Goal: Use online tool/utility

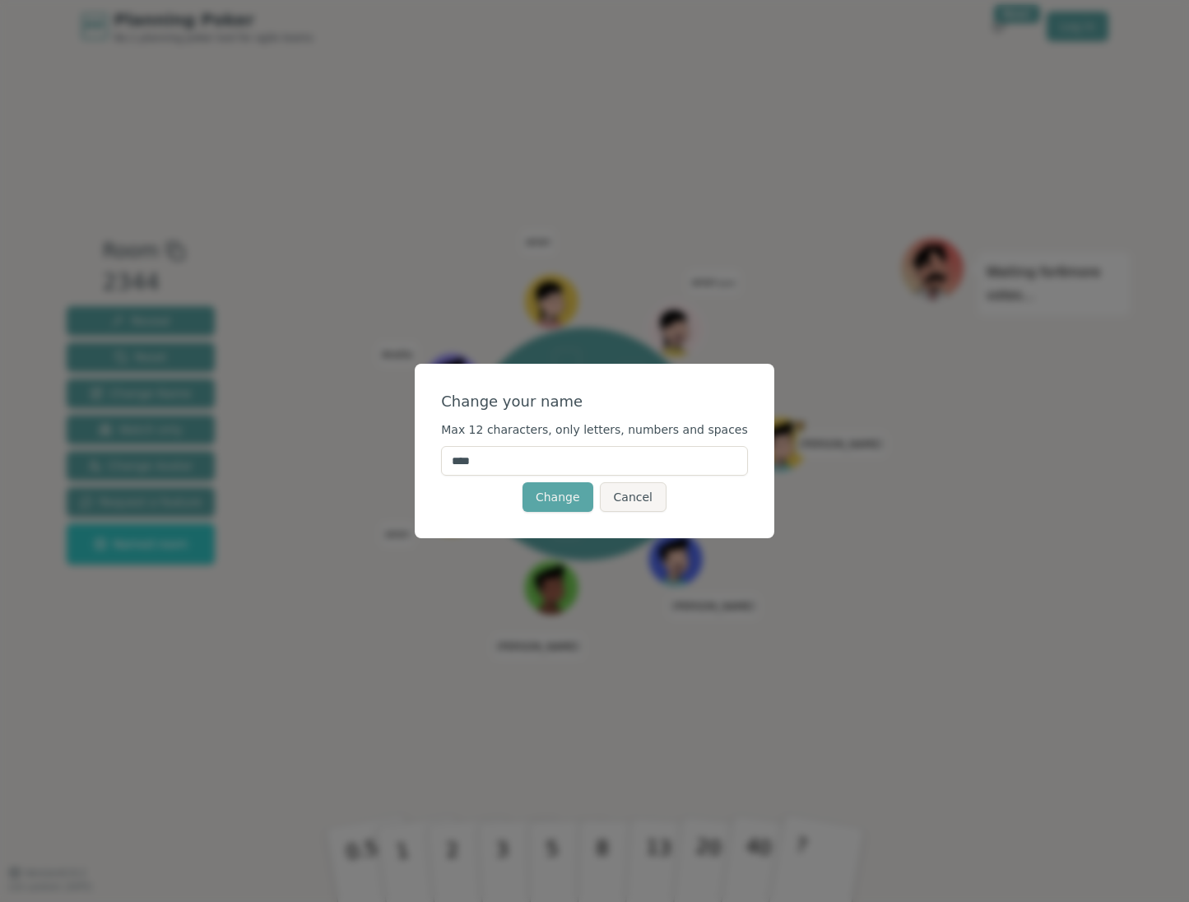
click at [529, 453] on input "****" at bounding box center [594, 461] width 307 height 30
type input "*"
type input "**"
click at [544, 494] on button "Change" at bounding box center [558, 497] width 71 height 30
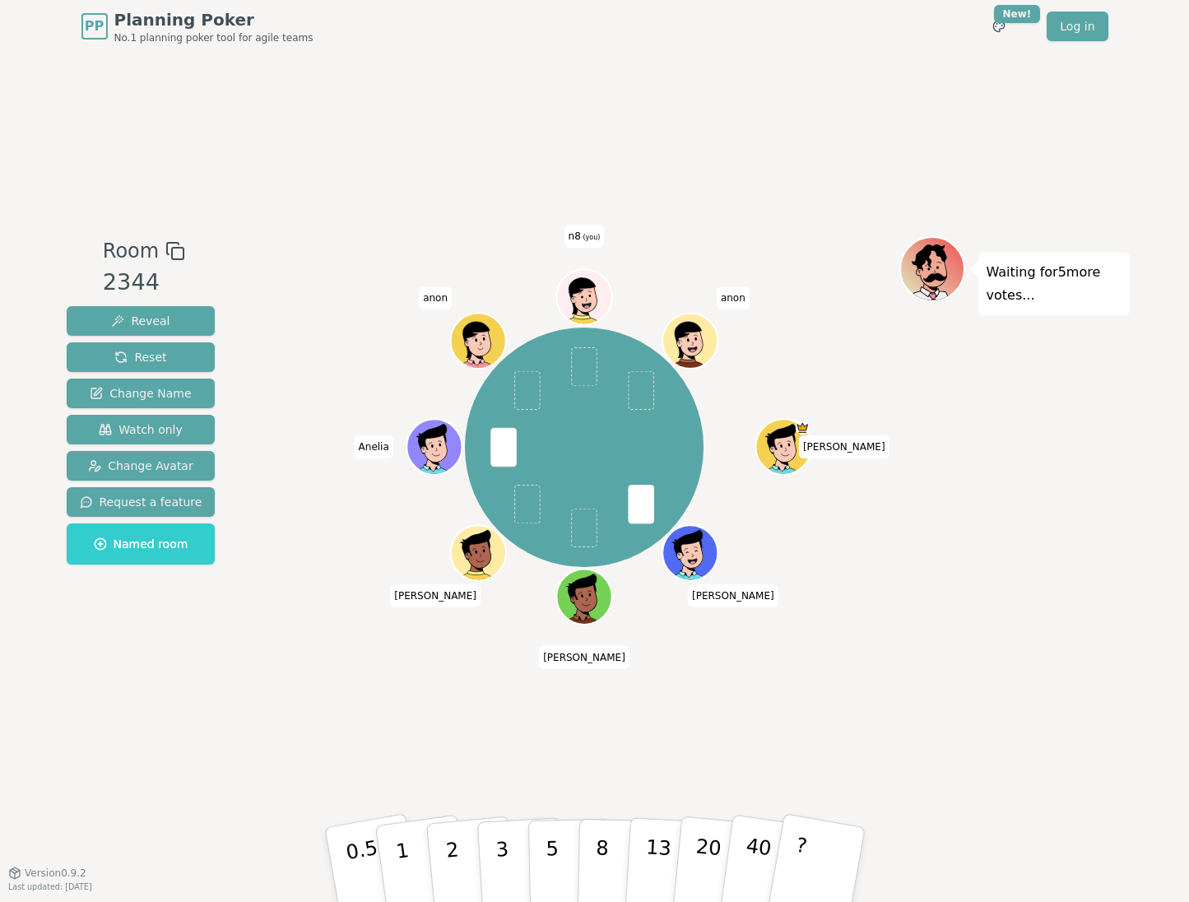
click at [581, 236] on span "(you)" at bounding box center [591, 237] width 20 height 7
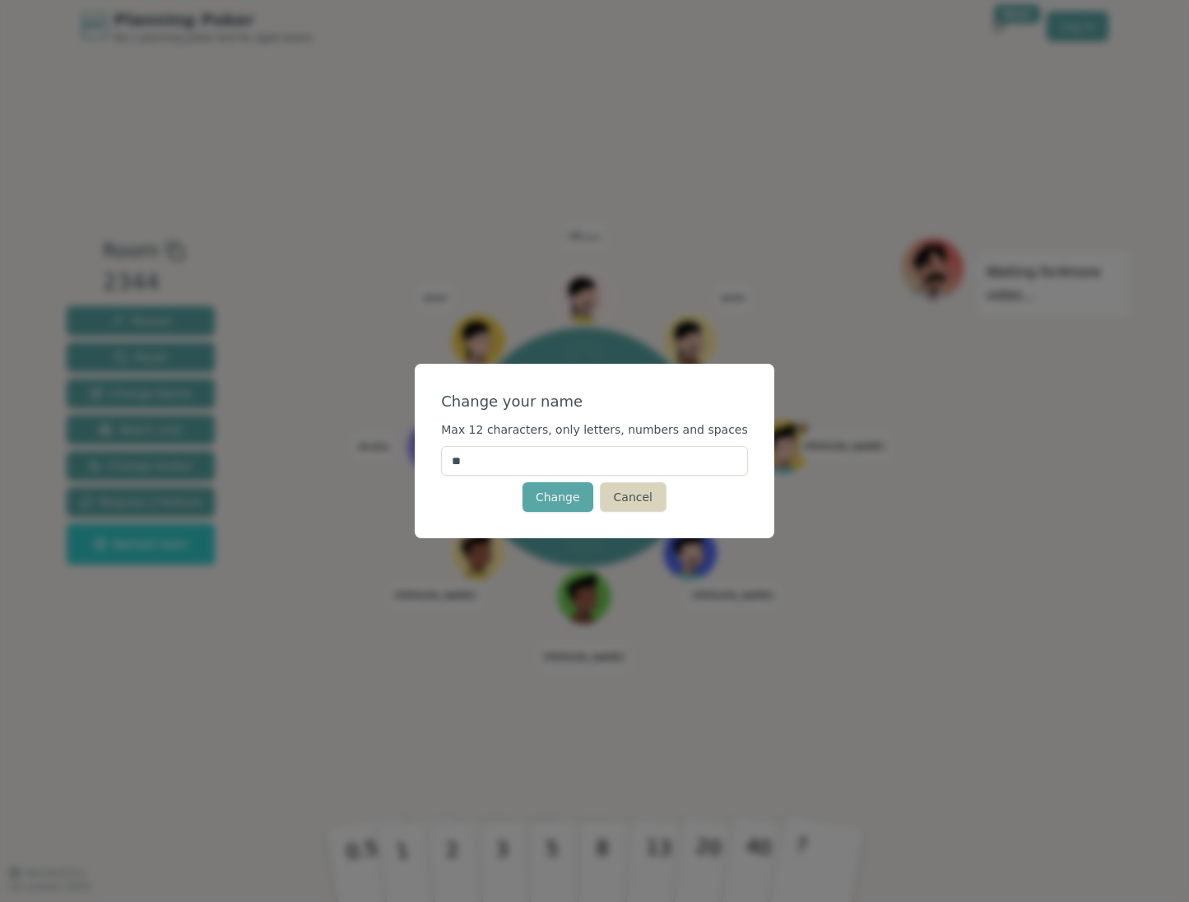
click at [654, 490] on button "Cancel" at bounding box center [633, 497] width 67 height 30
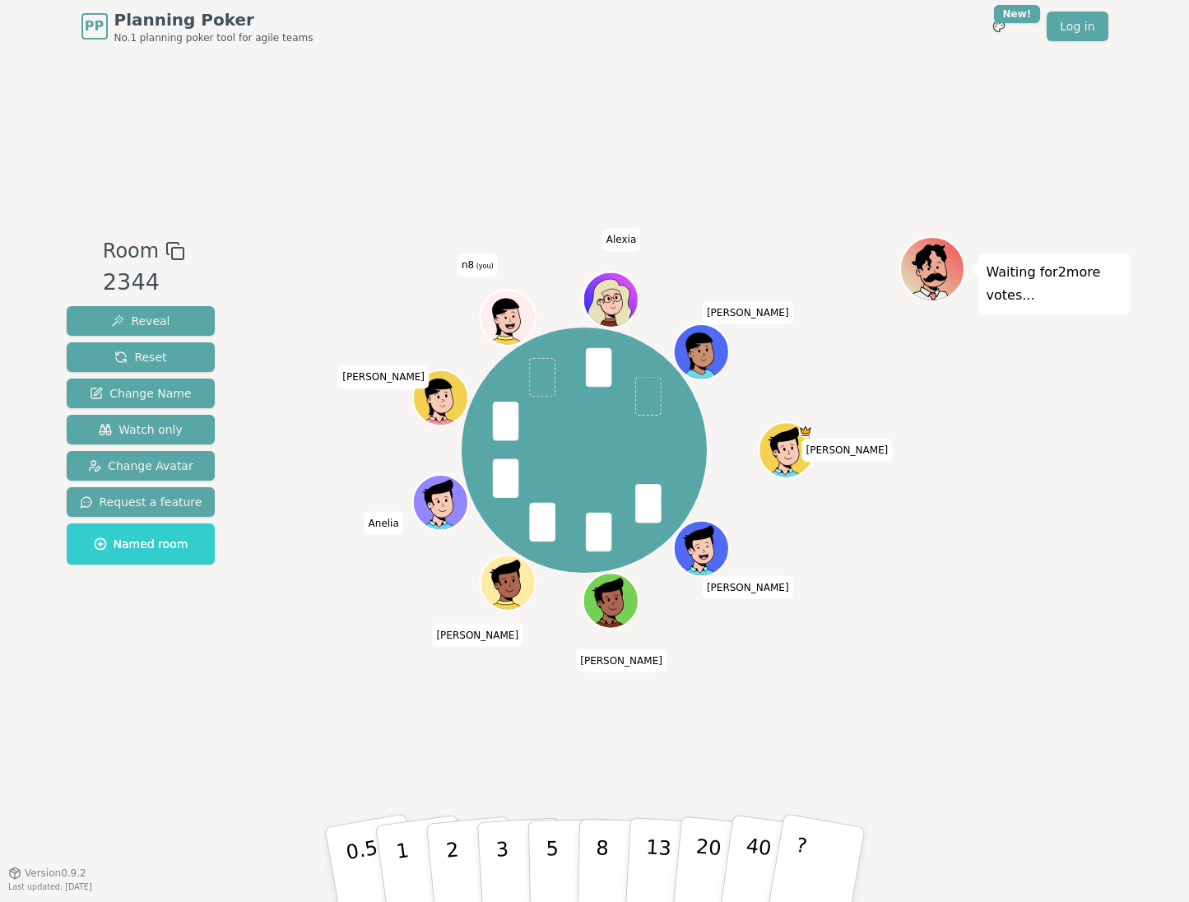
click at [518, 315] on icon at bounding box center [508, 317] width 53 height 6
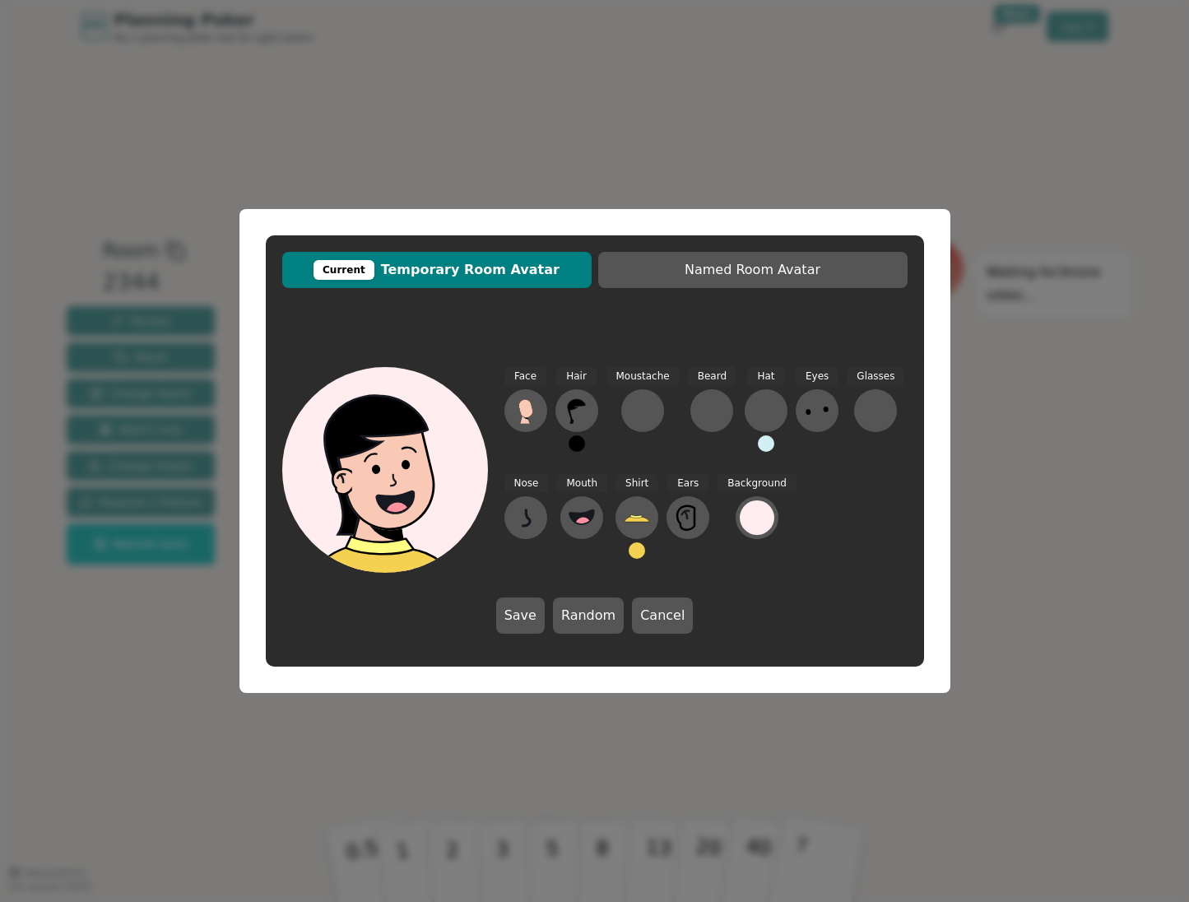
drag, startPoint x: 660, startPoint y: 620, endPoint x: 678, endPoint y: 622, distance: 18.2
click at [660, 620] on button "Cancel" at bounding box center [662, 615] width 61 height 36
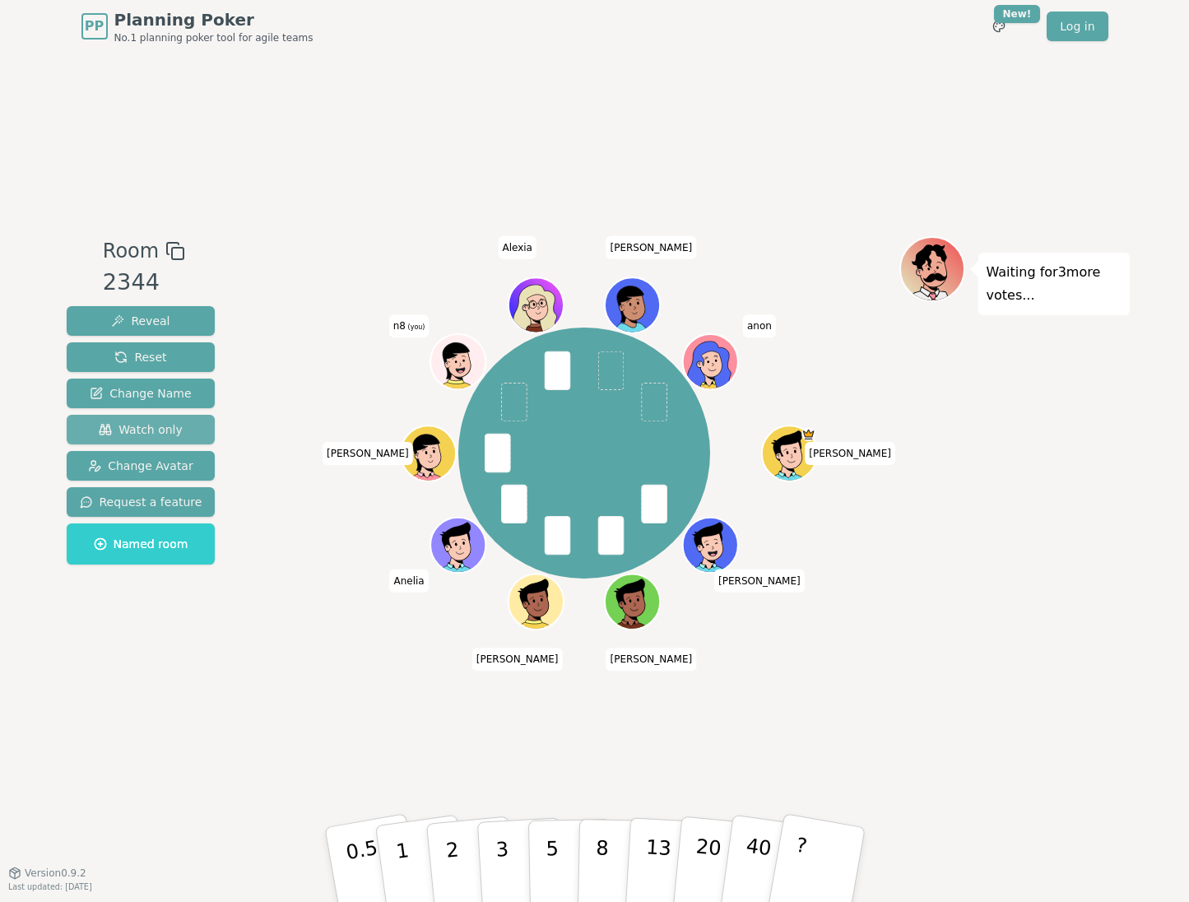
click at [134, 431] on span "Watch only" at bounding box center [141, 429] width 84 height 16
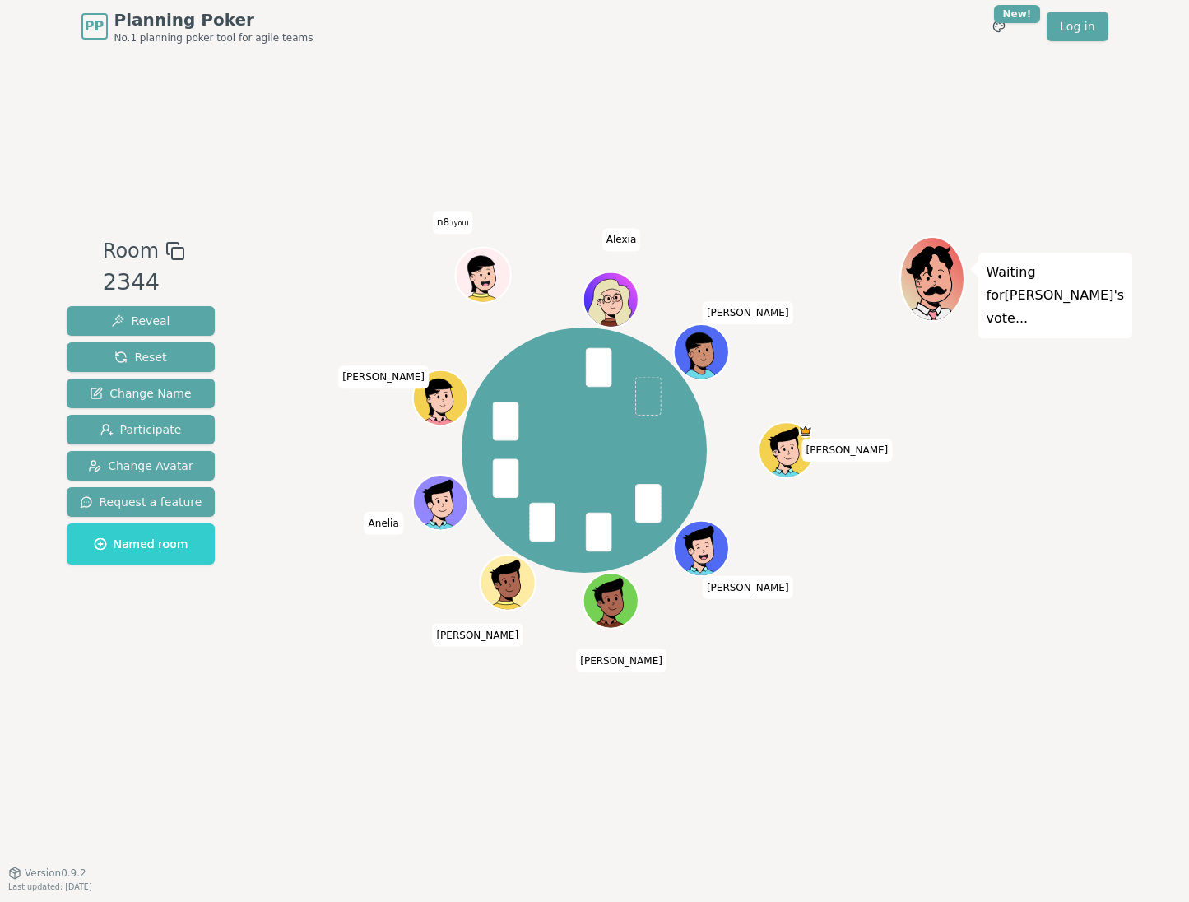
click at [491, 266] on icon at bounding box center [481, 272] width 50 height 39
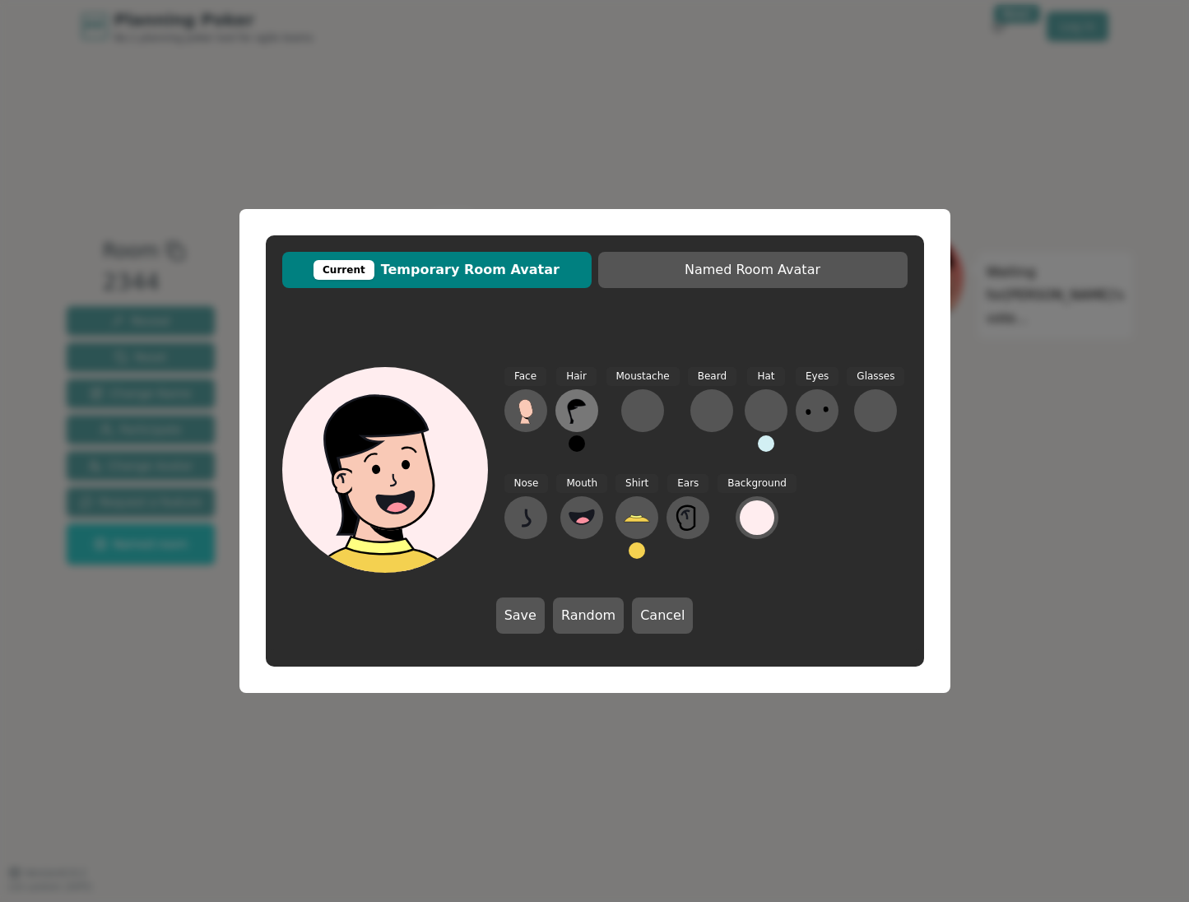
click at [574, 403] on icon at bounding box center [576, 411] width 18 height 25
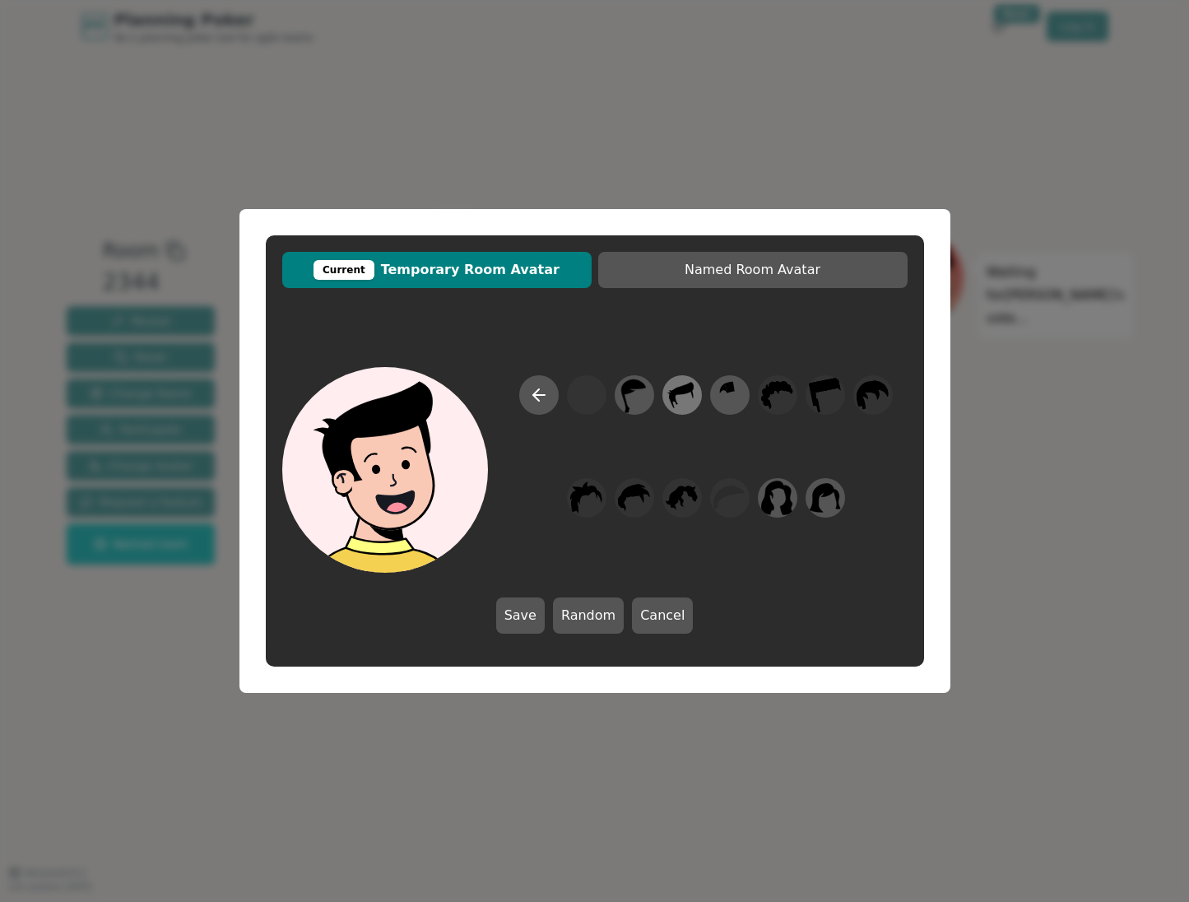
click at [686, 402] on icon at bounding box center [682, 395] width 32 height 37
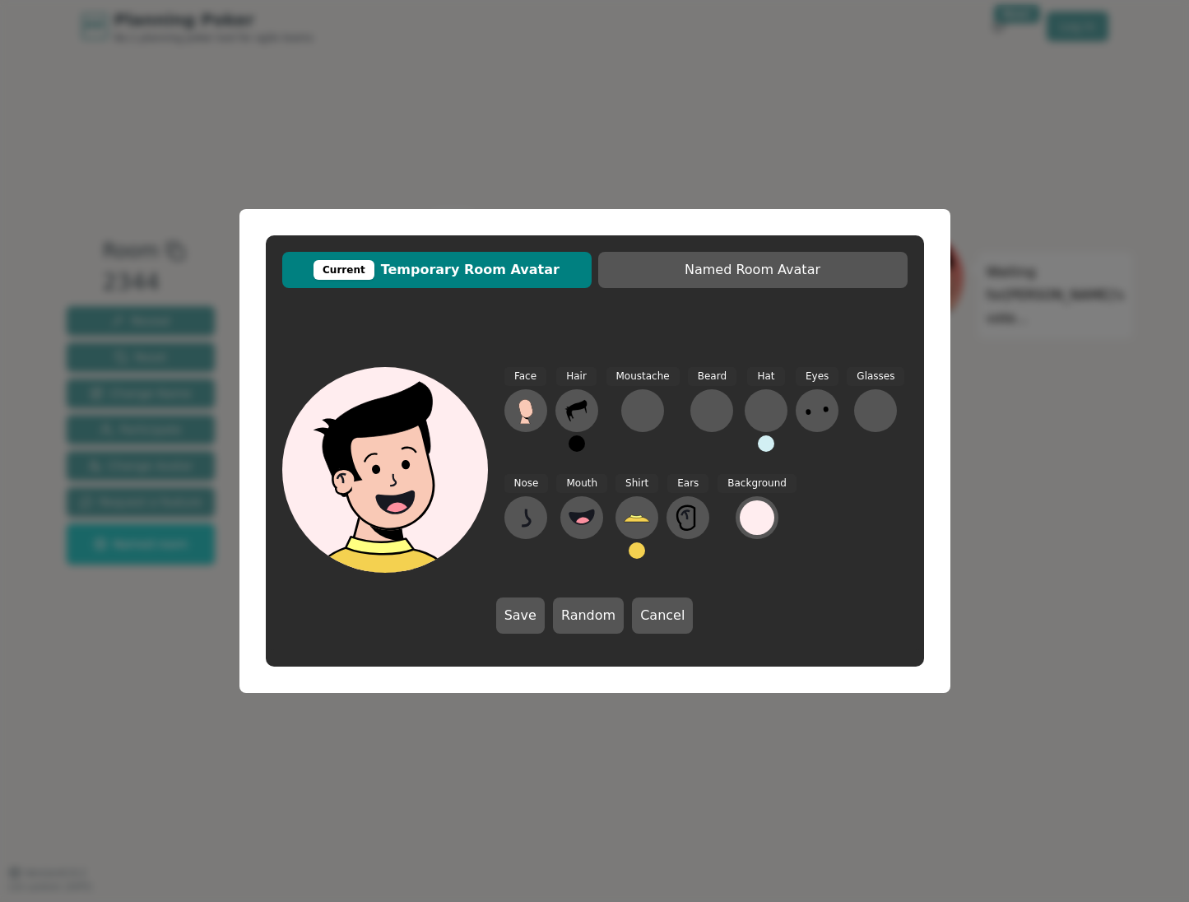
click at [576, 448] on button at bounding box center [577, 443] width 16 height 16
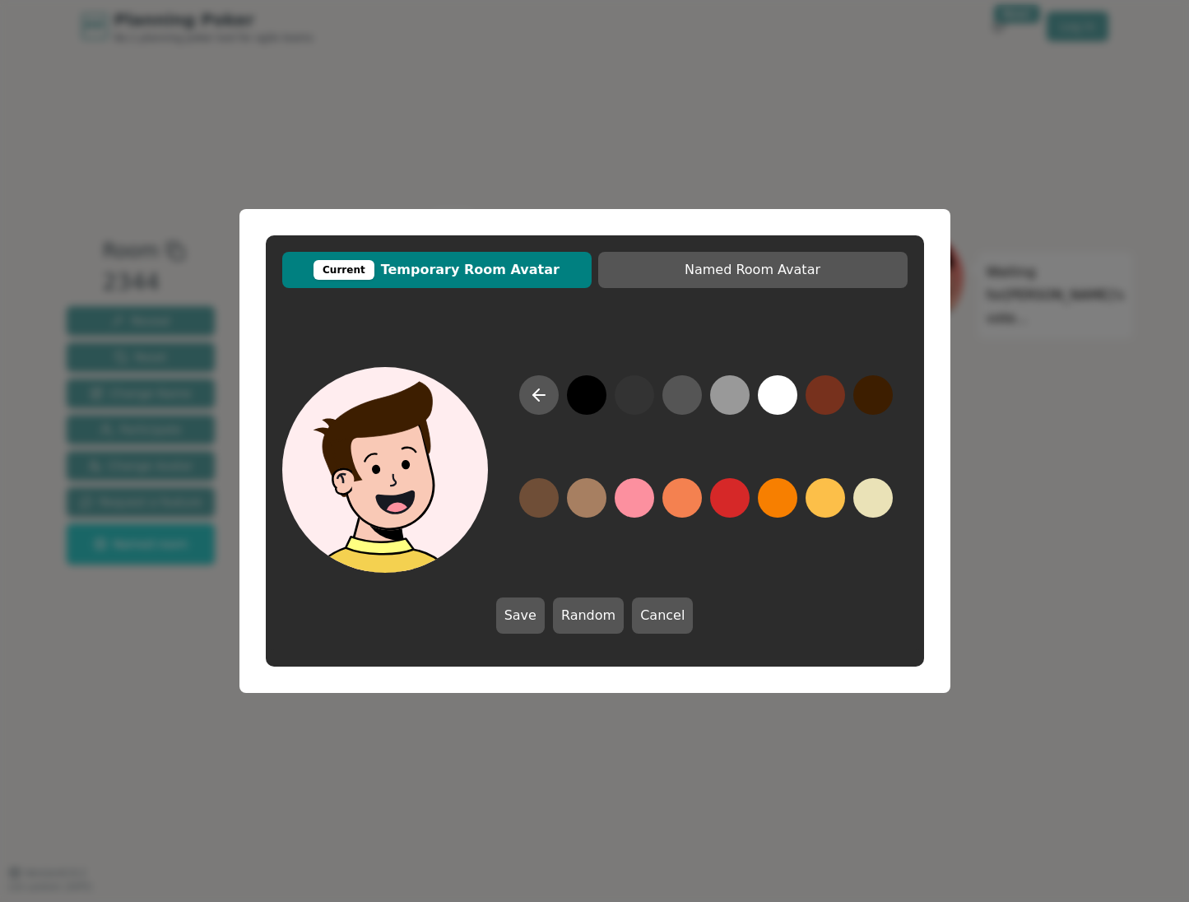
click at [869, 397] on button at bounding box center [872, 394] width 39 height 39
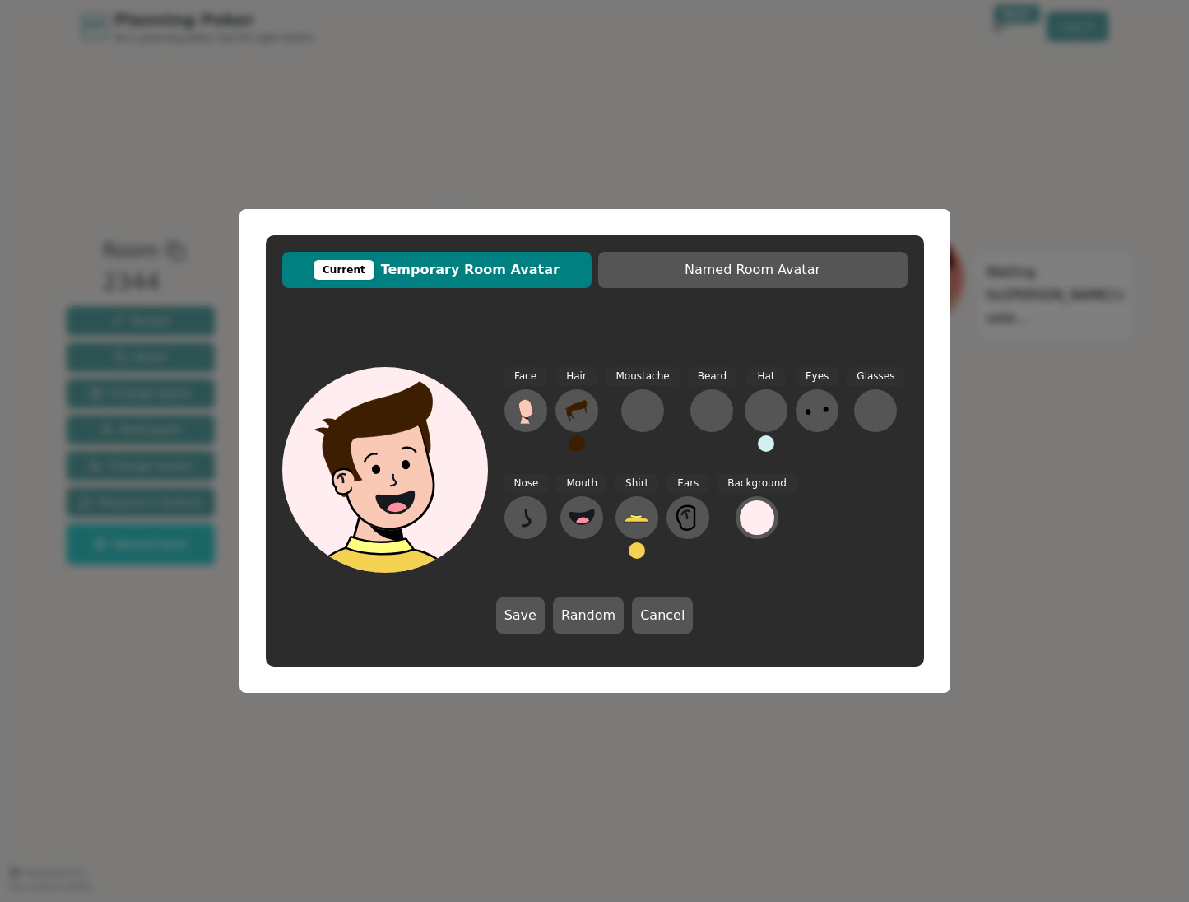
click at [638, 551] on button at bounding box center [637, 550] width 16 height 16
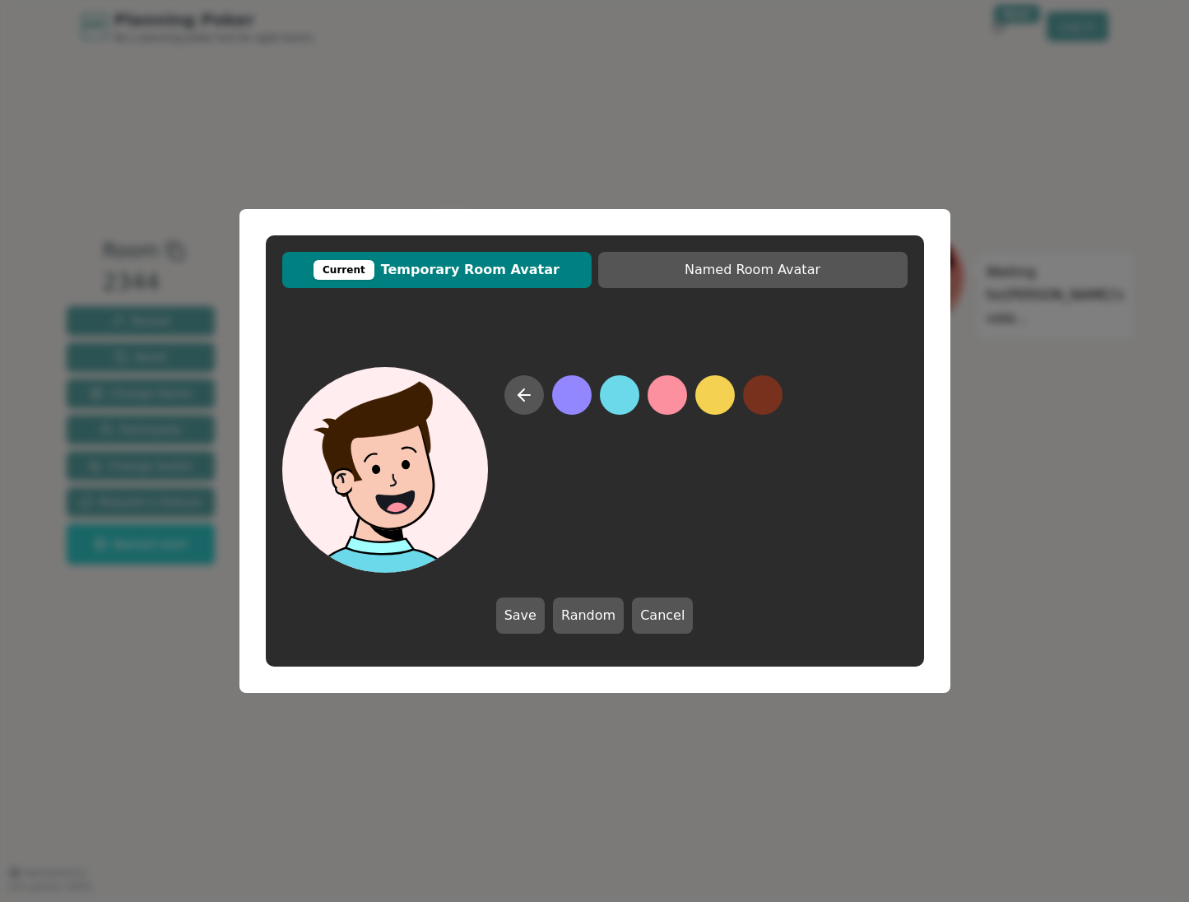
click at [609, 400] on button at bounding box center [619, 394] width 39 height 39
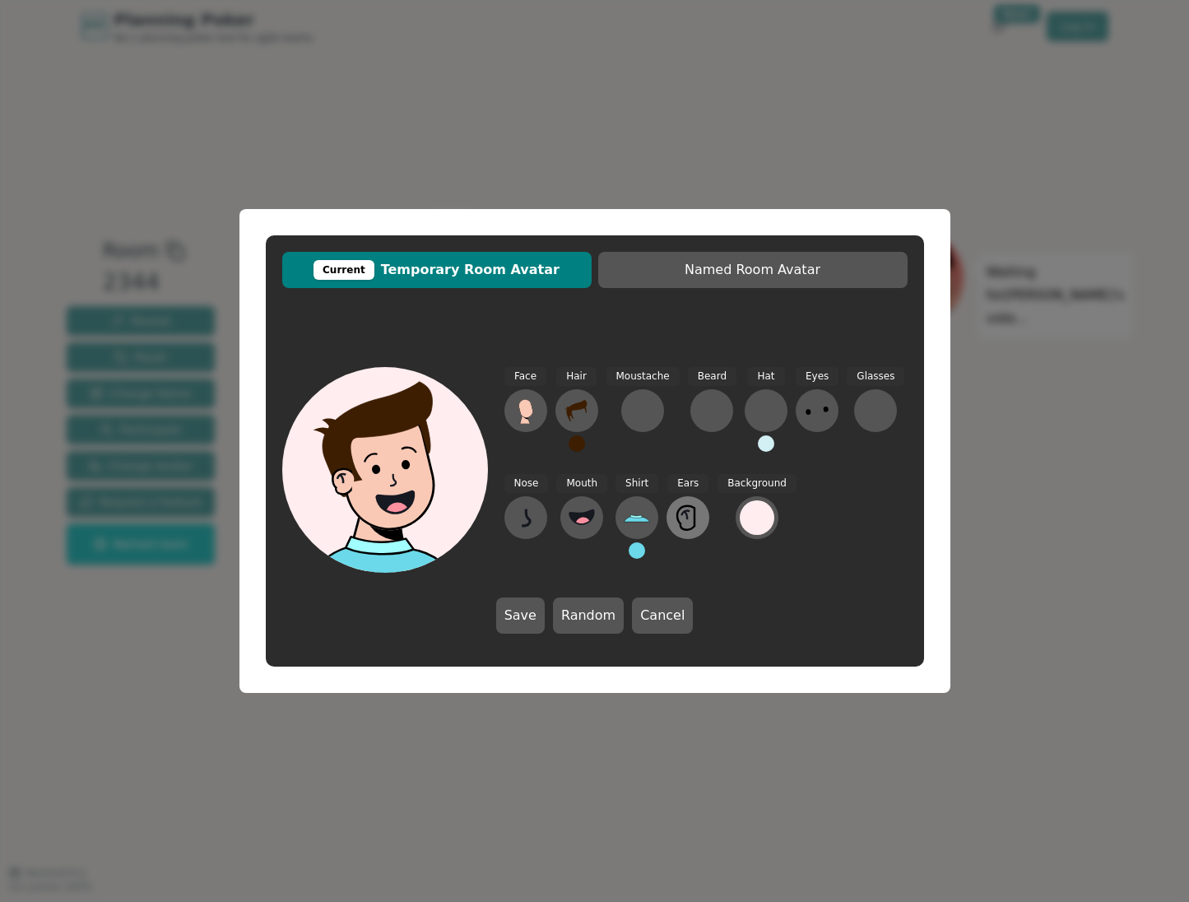
click at [686, 519] on icon at bounding box center [688, 517] width 26 height 26
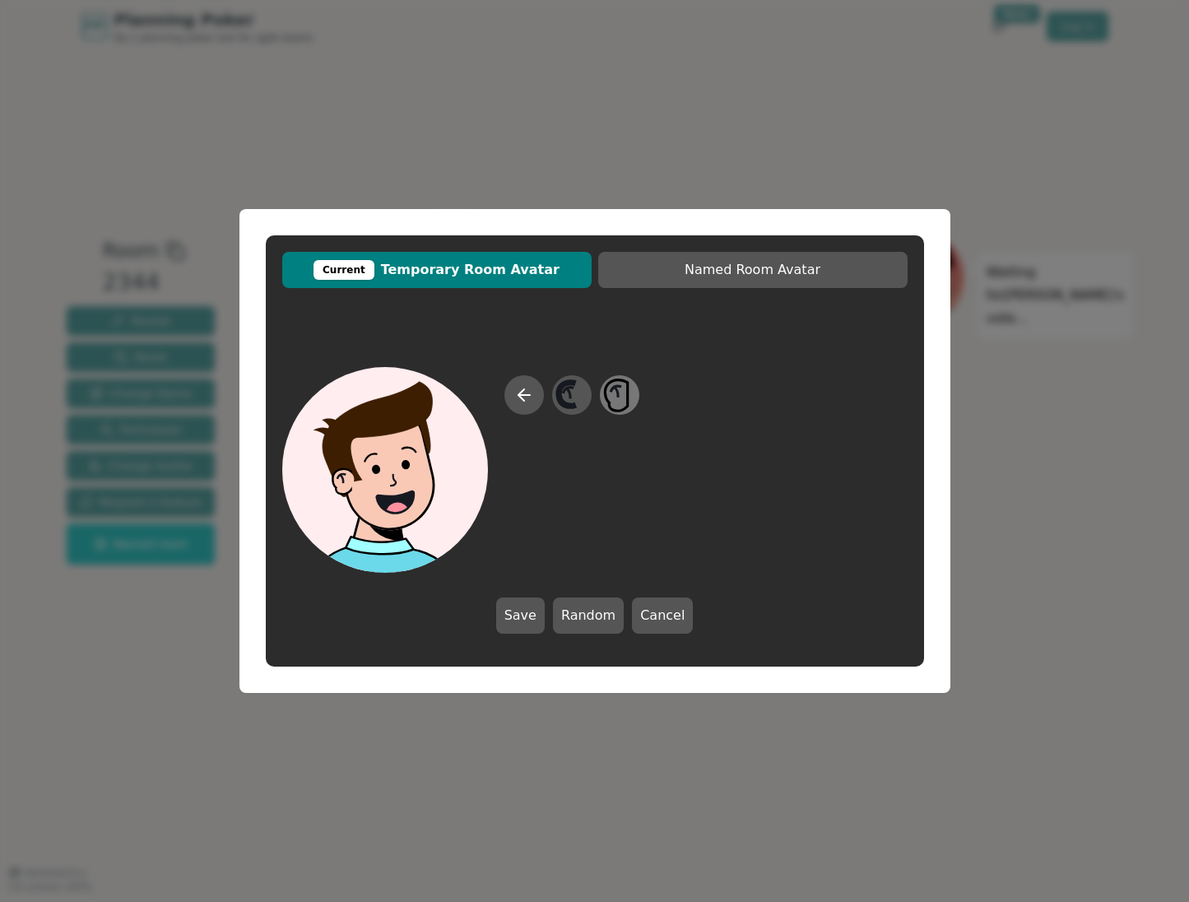
click at [627, 399] on icon at bounding box center [616, 394] width 23 height 31
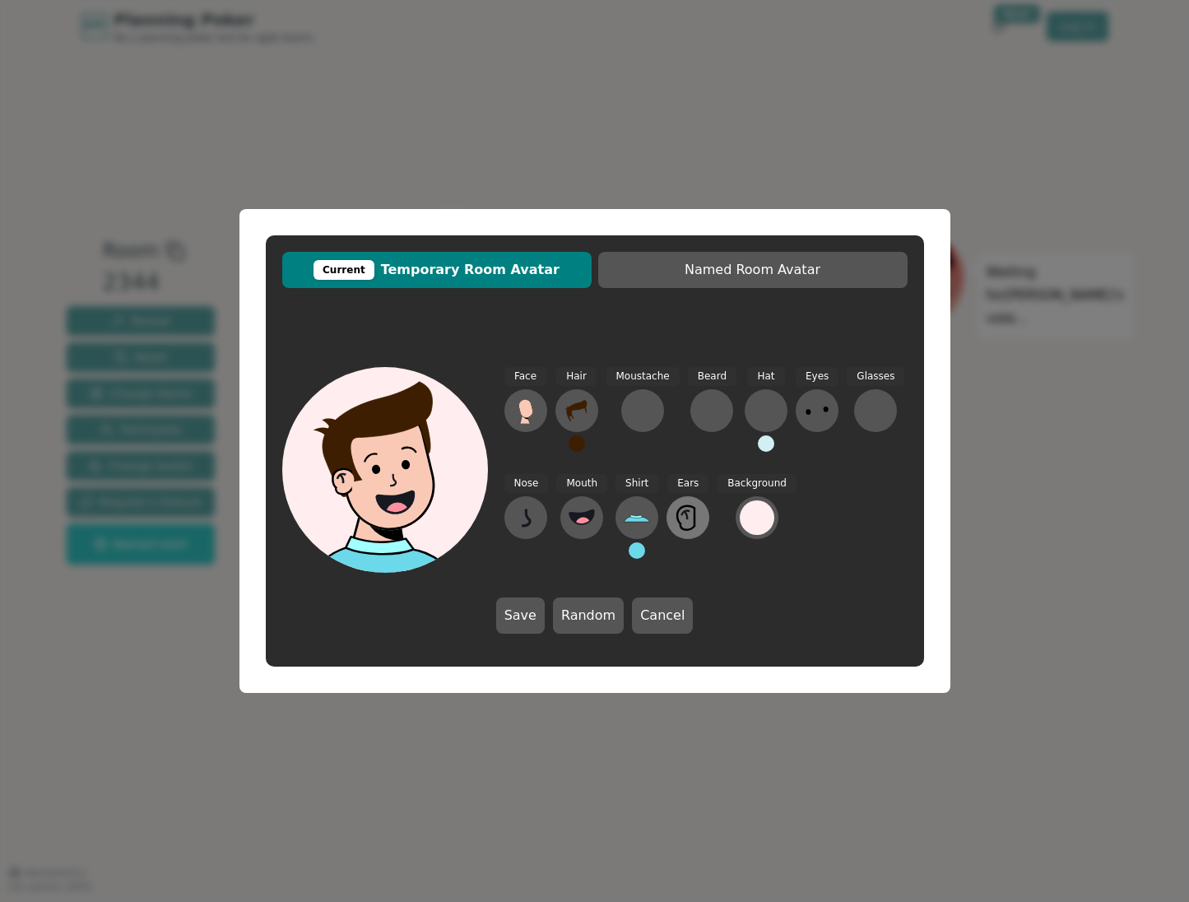
click at [691, 527] on icon at bounding box center [685, 518] width 17 height 24
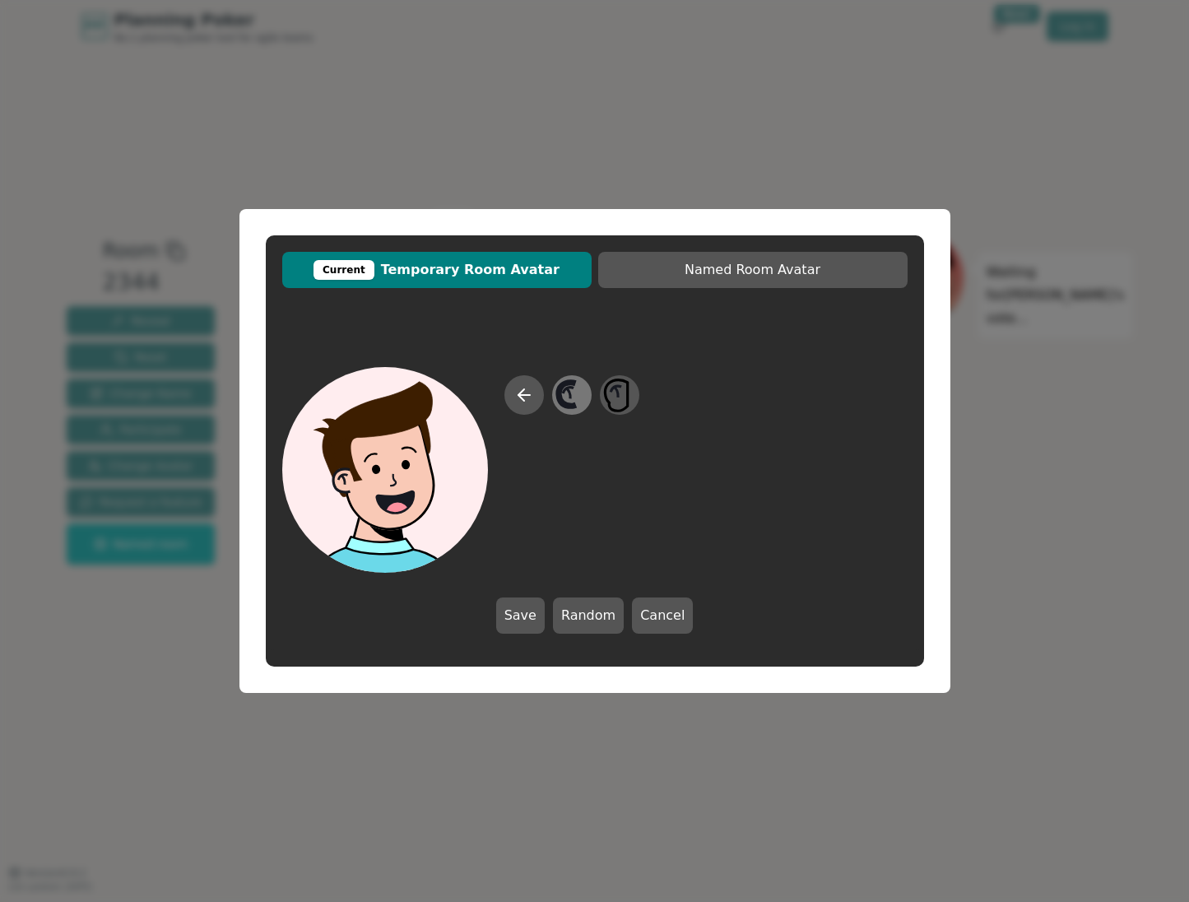
click at [578, 400] on icon at bounding box center [571, 395] width 32 height 37
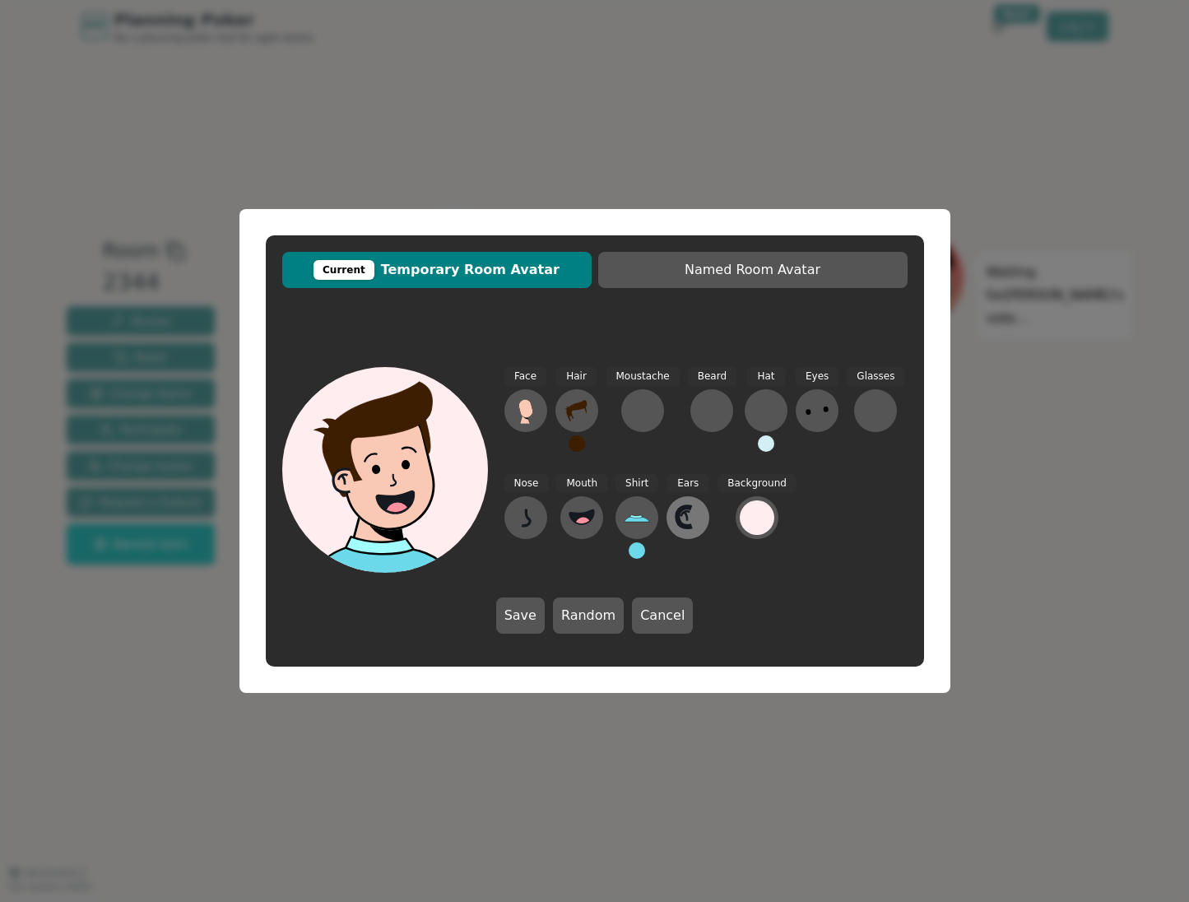
click at [678, 520] on icon at bounding box center [685, 517] width 14 height 20
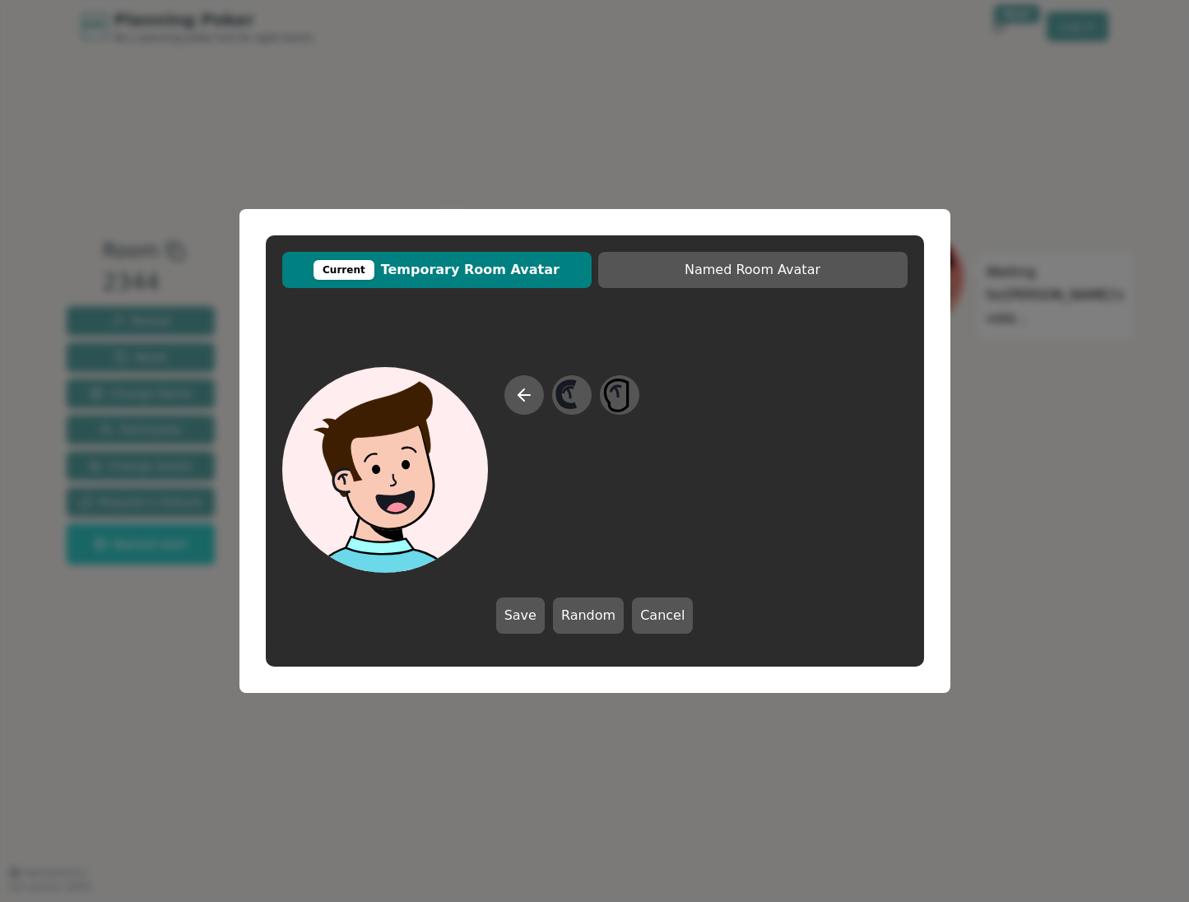
click at [808, 564] on div at bounding box center [594, 470] width 625 height 206
click at [529, 385] on icon at bounding box center [524, 395] width 20 height 20
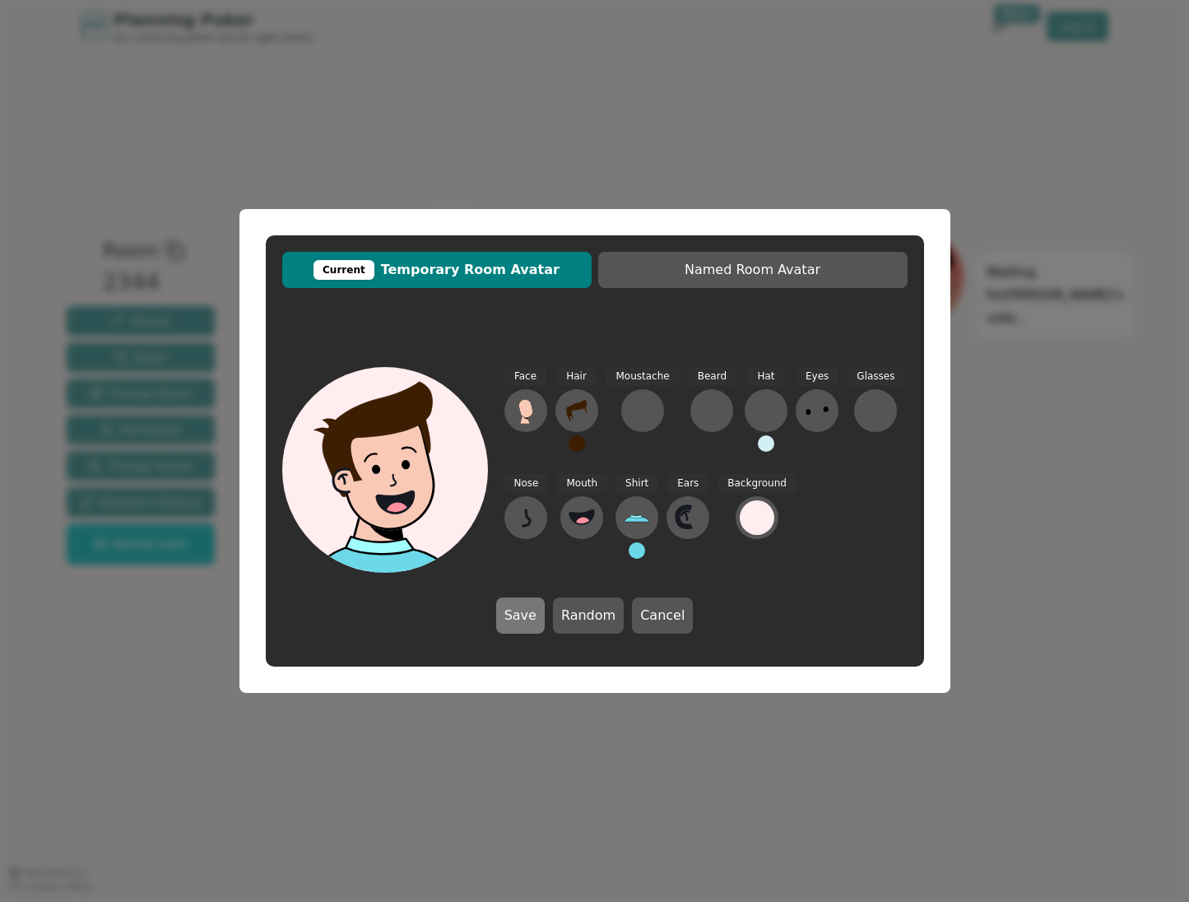
click at [519, 617] on button "Save" at bounding box center [520, 615] width 49 height 36
